Goal: Information Seeking & Learning: Learn about a topic

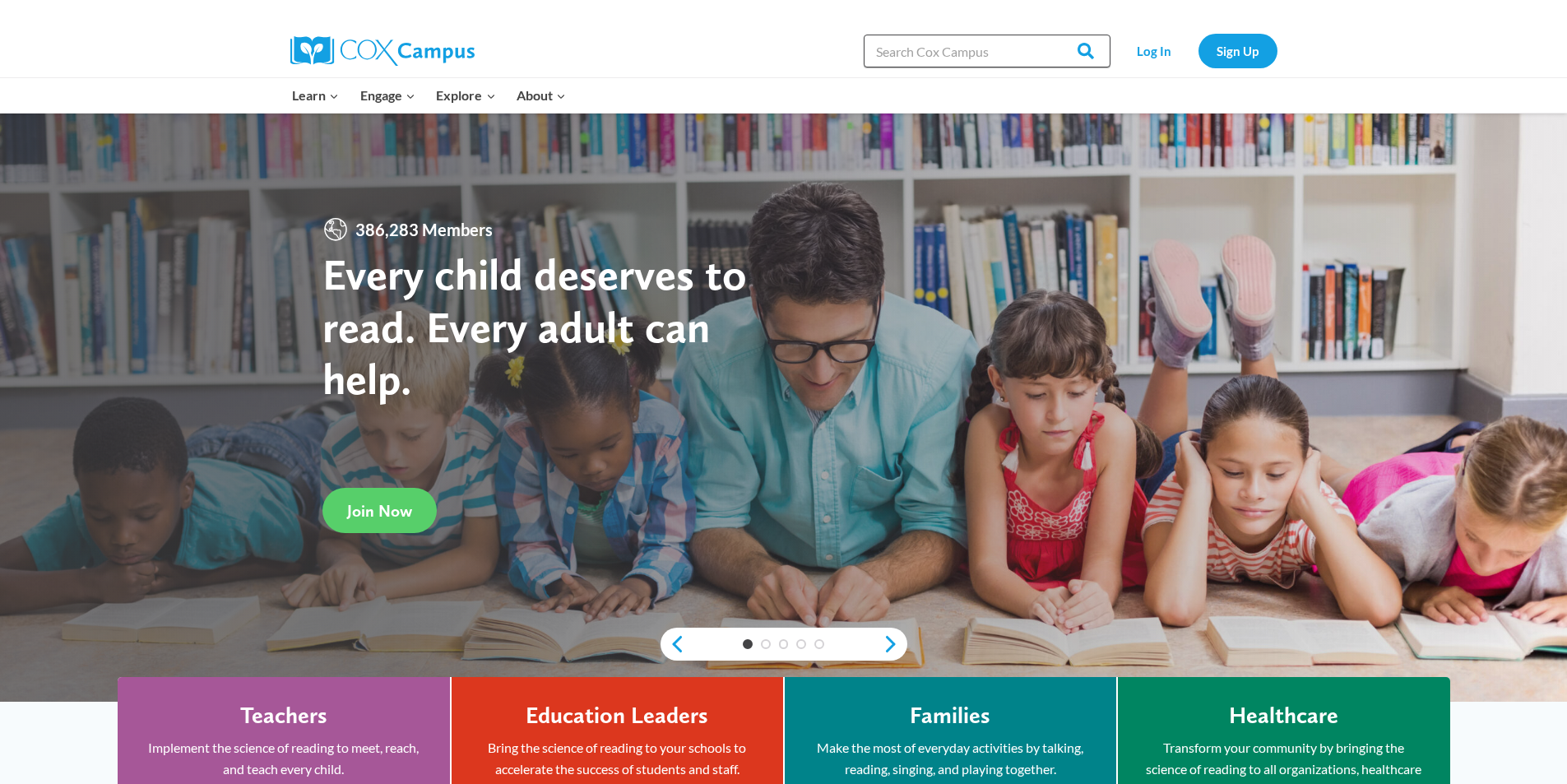
click at [886, 57] on input "Search in [URL][DOMAIN_NAME]" at bounding box center [987, 51] width 246 height 33
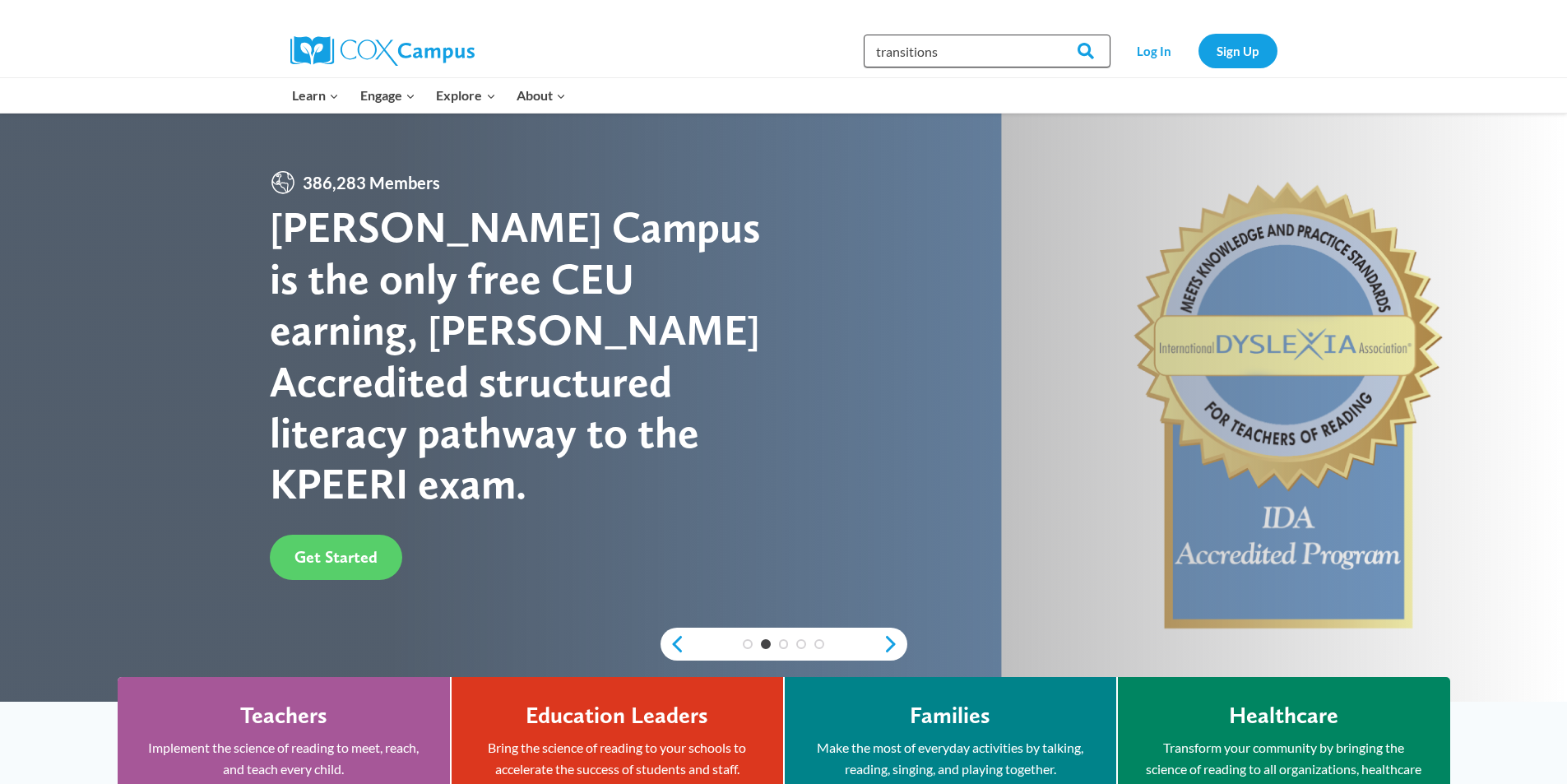
type input "transitions"
click at [1046, 35] on input "Search" at bounding box center [1078, 51] width 64 height 33
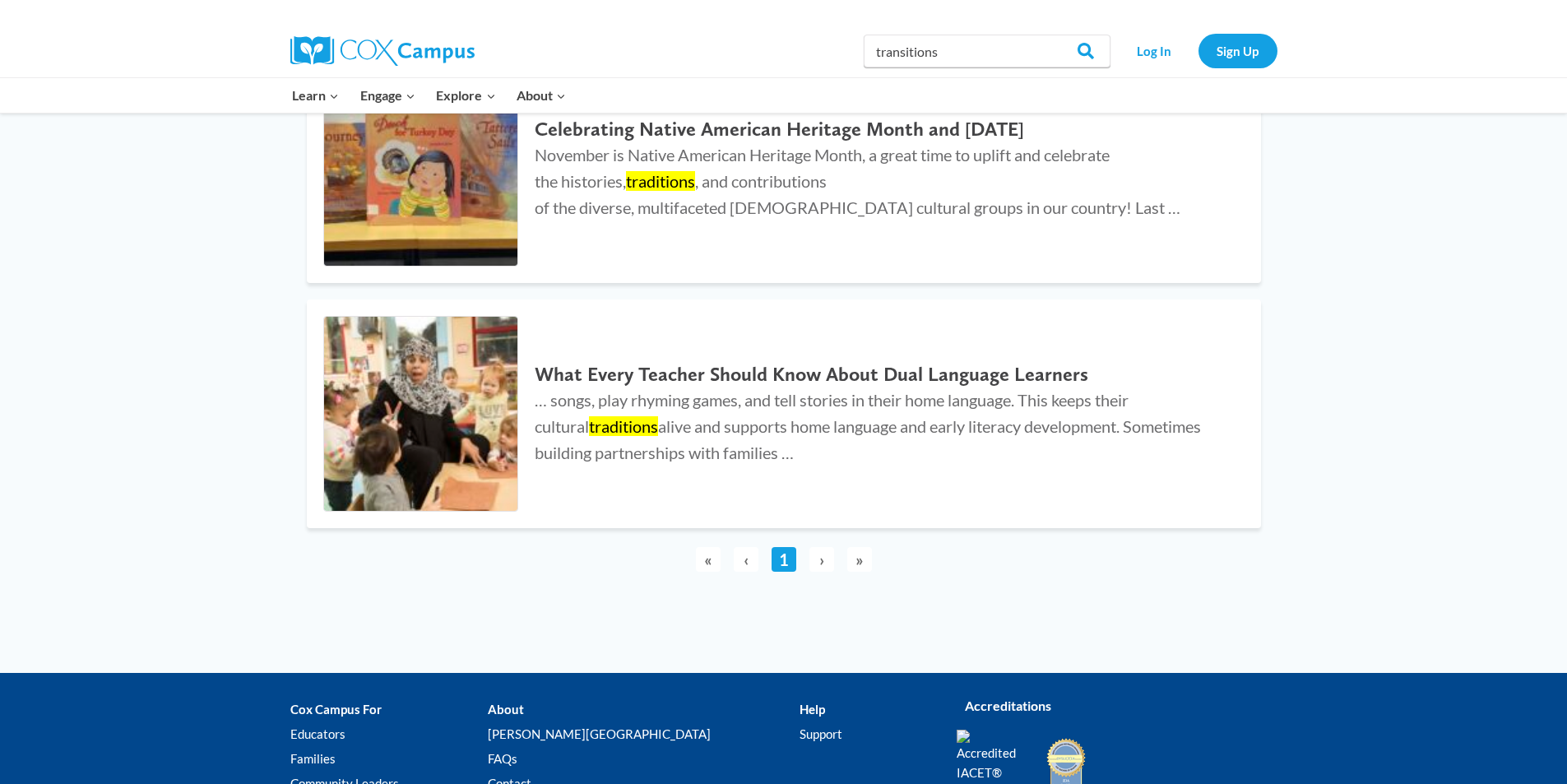
scroll to position [4062, 0]
